Goal: Communication & Community: Participate in discussion

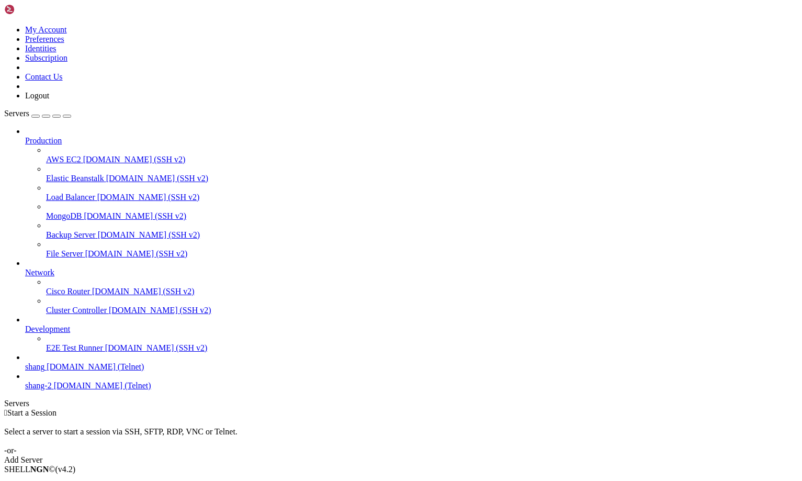
click at [44, 371] on span "shang" at bounding box center [34, 366] width 19 height 9
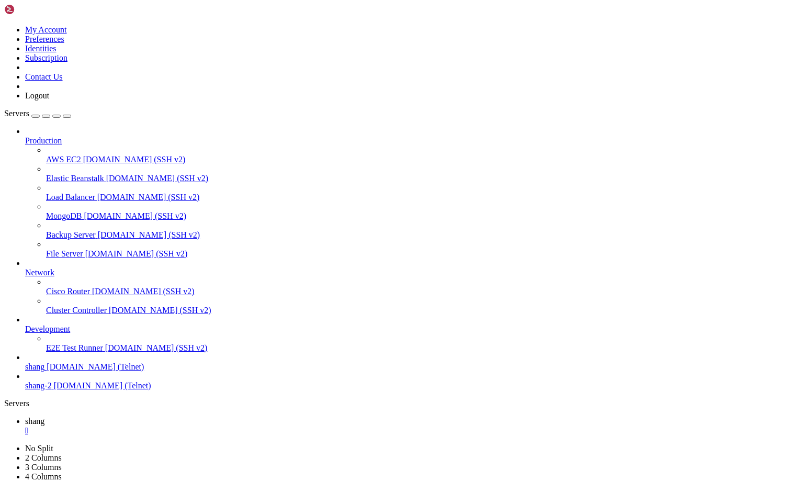
scroll to position [487, 0]
click at [72, 193] on span "Load Balancer" at bounding box center [70, 197] width 49 height 9
click at [44, 417] on span "shang" at bounding box center [34, 421] width 19 height 9
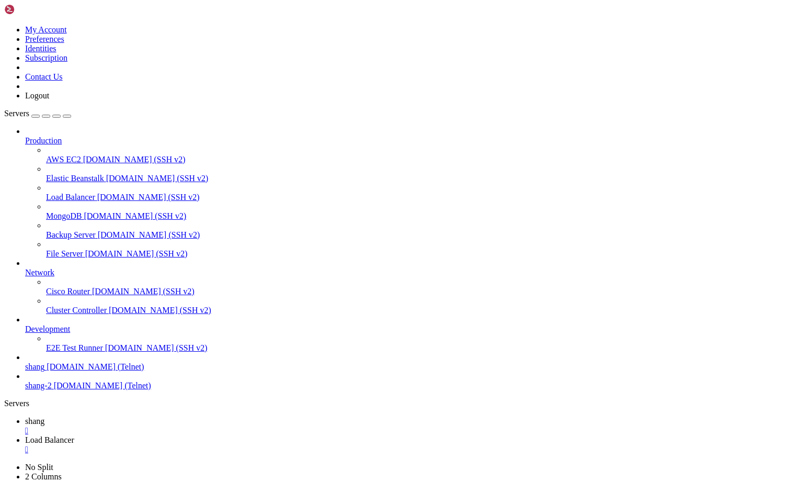
scroll to position [1233, 0]
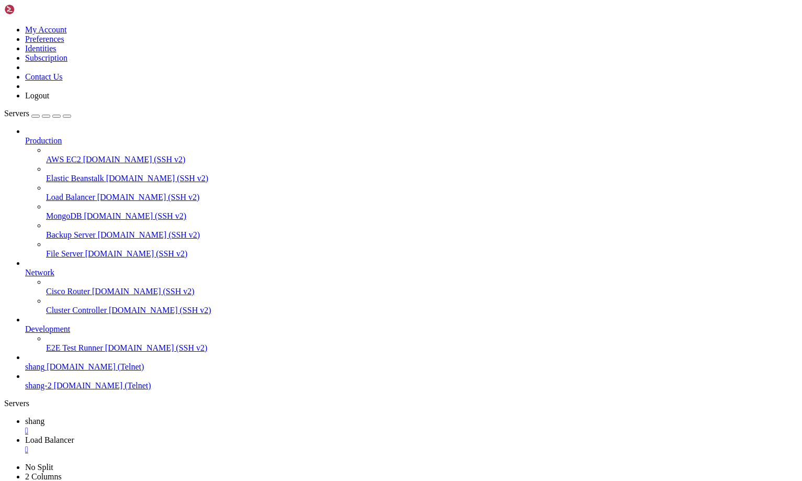
scroll to position [3336, 0]
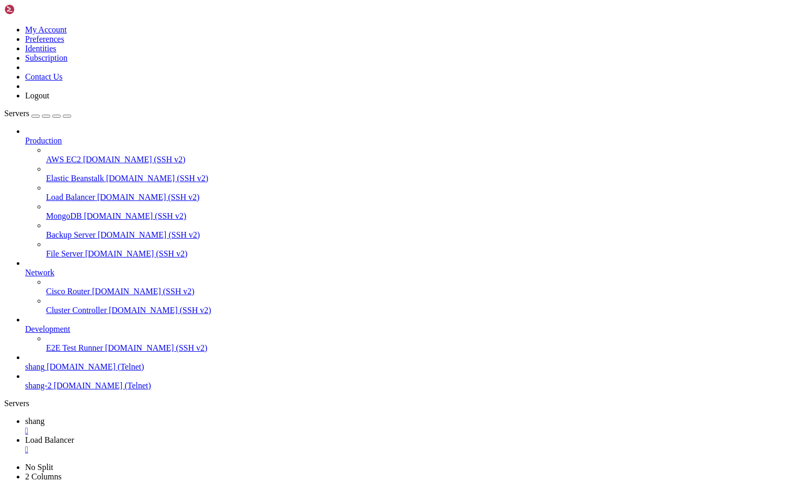
scroll to position [5896, 0]
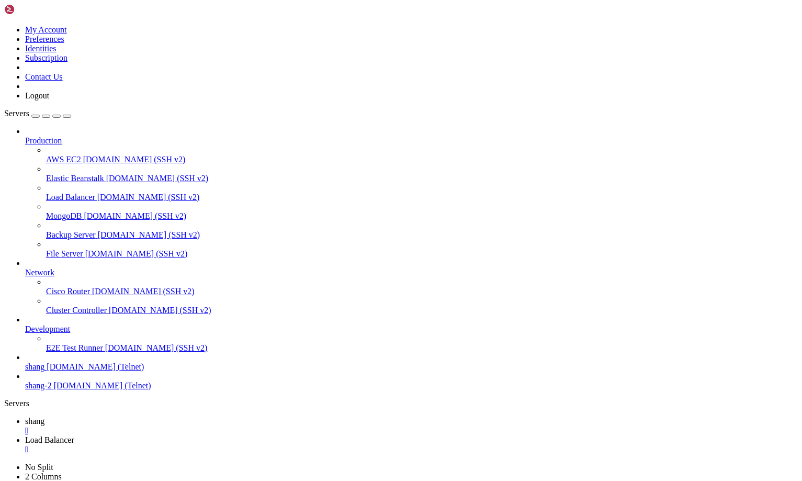
scroll to position [6006, 0]
